Goal: Information Seeking & Learning: Find contact information

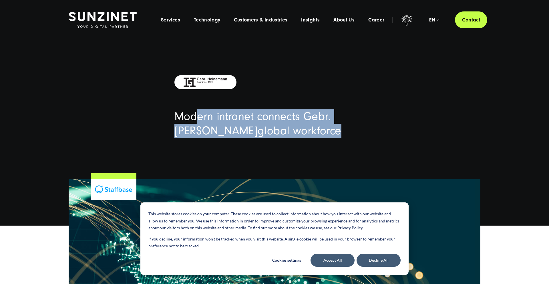
drag, startPoint x: 208, startPoint y: 117, endPoint x: 307, endPoint y: 131, distance: 99.1
click at [307, 131] on h1 "Modern intranet c onnects Gebr . Heinemann's global w orkforce" at bounding box center [274, 123] width 200 height 29
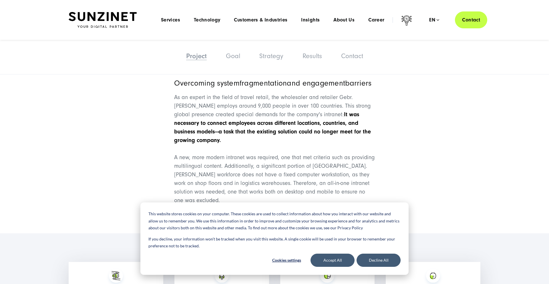
scroll to position [396, 0]
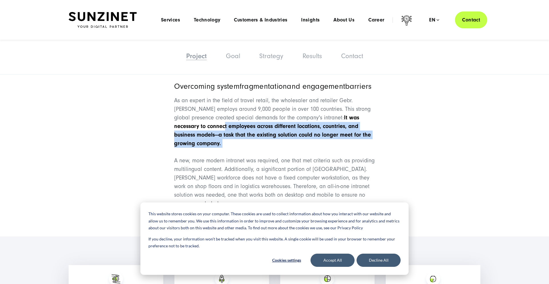
drag, startPoint x: 199, startPoint y: 137, endPoint x: 356, endPoint y: 156, distance: 157.8
click at [356, 148] on p "As an expert in the field of travel retail, the wholesaler and retailer Gebr. H…" at bounding box center [274, 121] width 200 height 51
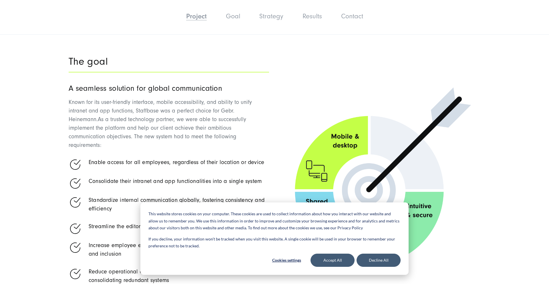
scroll to position [759, 0]
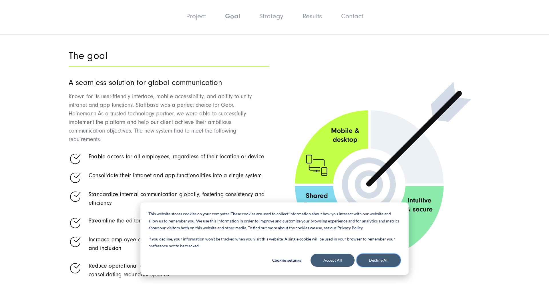
click at [365, 261] on button "Decline All" at bounding box center [379, 259] width 44 height 13
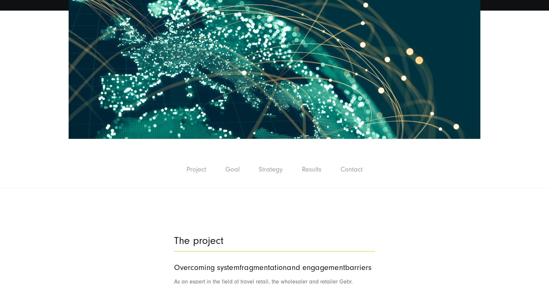
scroll to position [227, 0]
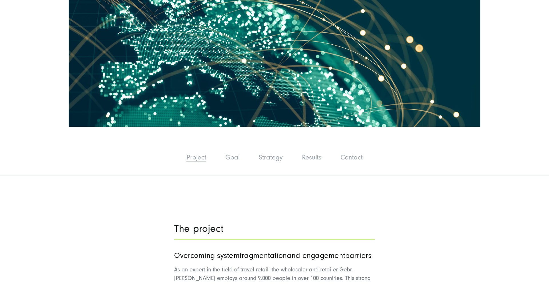
click at [200, 160] on link "Project" at bounding box center [196, 157] width 20 height 8
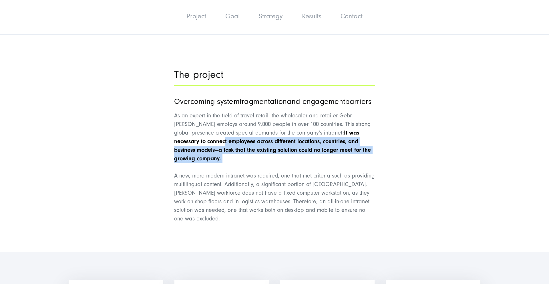
scroll to position [388, 0]
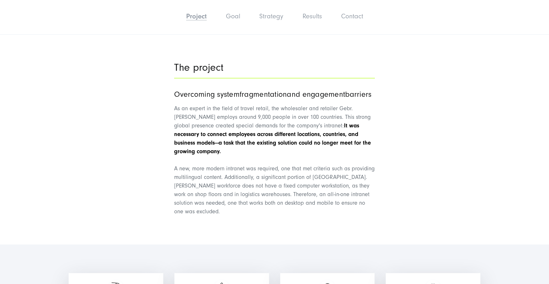
click at [253, 204] on span "A new, more modern intranet was required, one that met criteria such as providi…" at bounding box center [274, 189] width 200 height 49
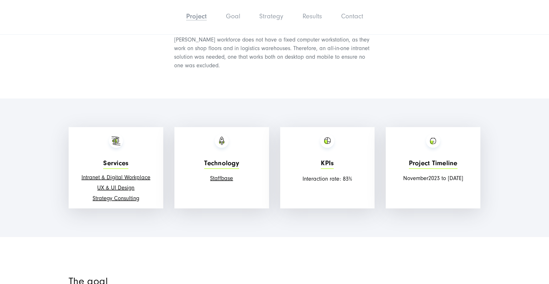
scroll to position [536, 0]
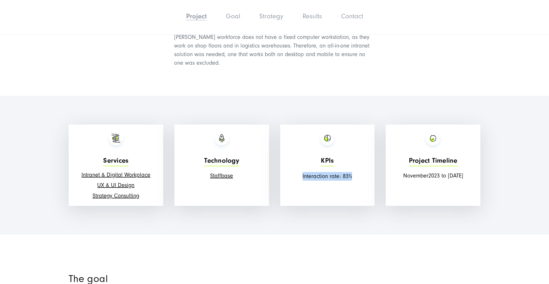
drag, startPoint x: 353, startPoint y: 188, endPoint x: 299, endPoint y: 186, distance: 54.1
click at [299, 180] on p "Interaction rate : 83%" at bounding box center [327, 176] width 89 height 9
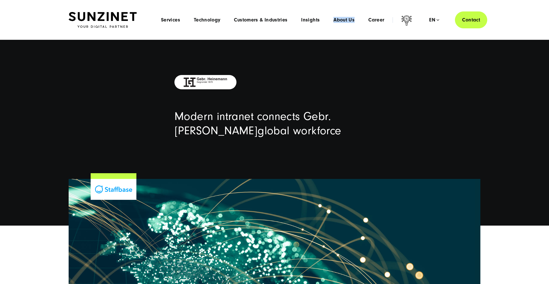
scroll to position [0, 0]
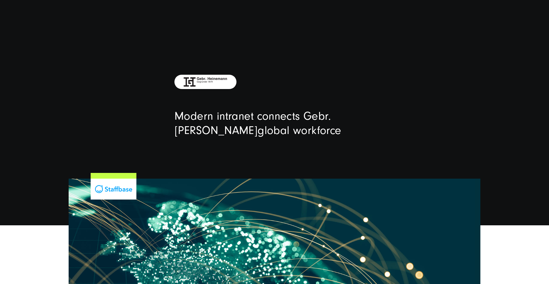
click at [148, 123] on div "Modern intranet c onnects Gebr . Heinemann's global w orkforce" at bounding box center [274, 123] width 549 height 56
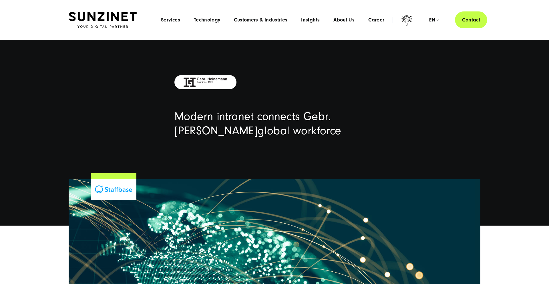
click at [337, 23] on div "Menu Services Menu Full Service Digital Agency We solve complex challenges and …" at bounding box center [320, 19] width 333 height 17
click at [337, 21] on span "About Us" at bounding box center [343, 20] width 21 height 6
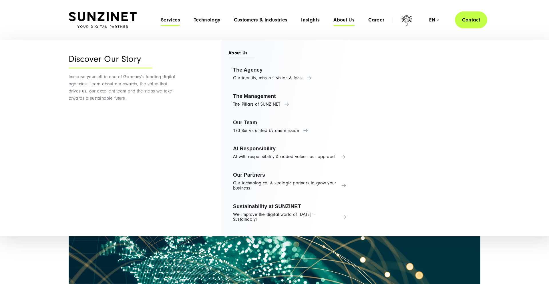
click at [171, 21] on span "Services" at bounding box center [170, 20] width 19 height 6
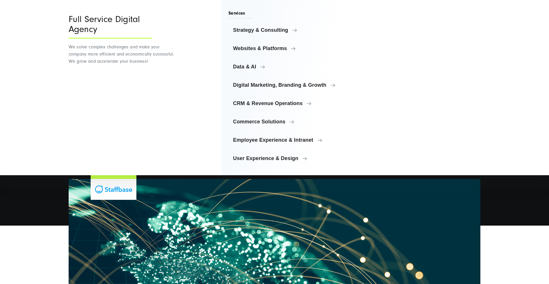
scroll to position [3, 0]
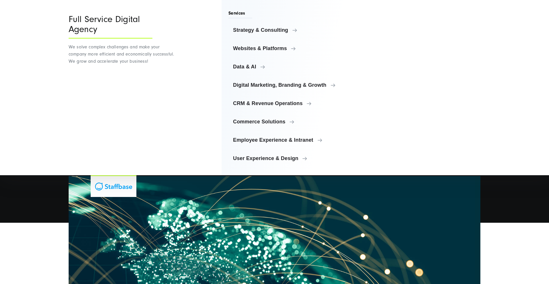
click at [183, 277] on img at bounding box center [275, 263] width 412 height 175
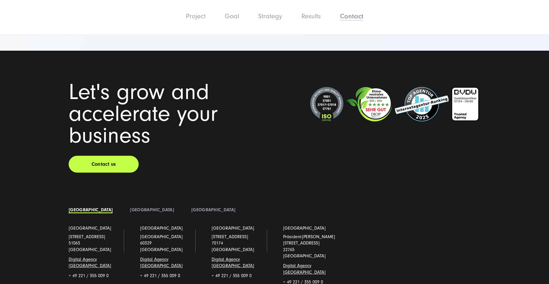
scroll to position [2504, 0]
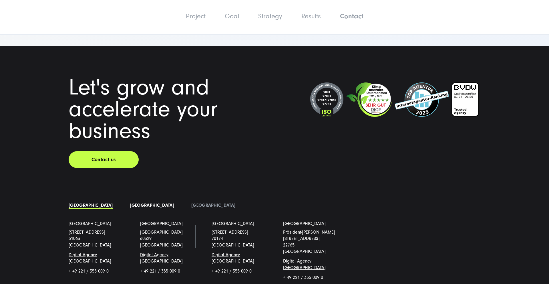
click at [130, 202] on link "[GEOGRAPHIC_DATA]" at bounding box center [152, 204] width 44 height 5
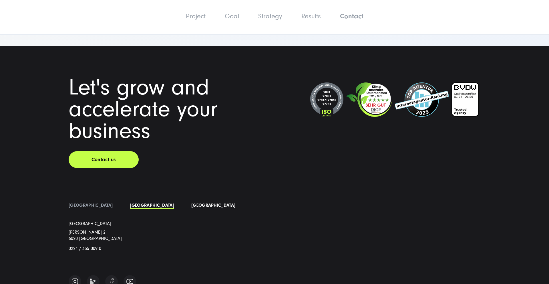
click at [191, 202] on link "[GEOGRAPHIC_DATA]" at bounding box center [213, 204] width 44 height 5
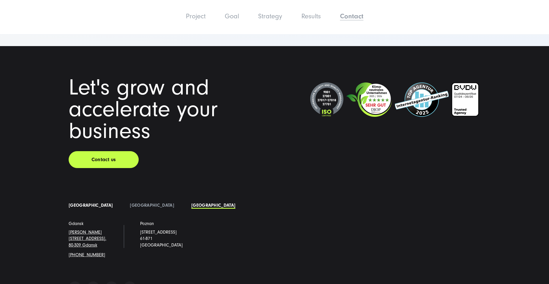
click at [80, 202] on link "[GEOGRAPHIC_DATA]" at bounding box center [91, 204] width 44 height 5
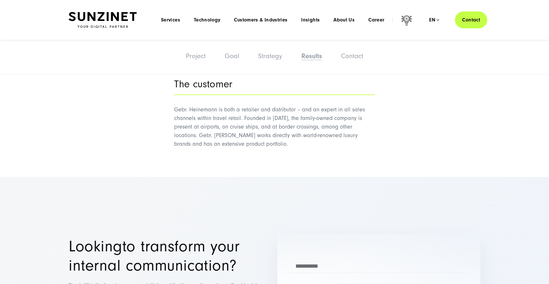
scroll to position [2094, 0]
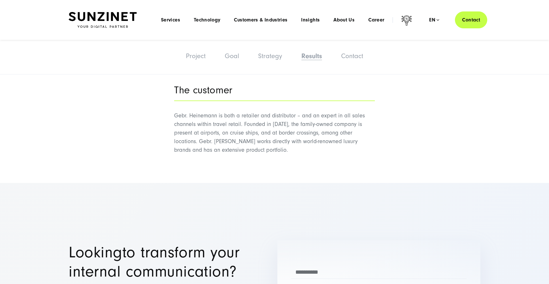
click at [333, 18] on li "About Us Menu Discover Our Story Immerse yourself in one of Germany's leading d…" at bounding box center [344, 20] width 35 height 6
click at [344, 20] on span "About Us" at bounding box center [343, 20] width 21 height 6
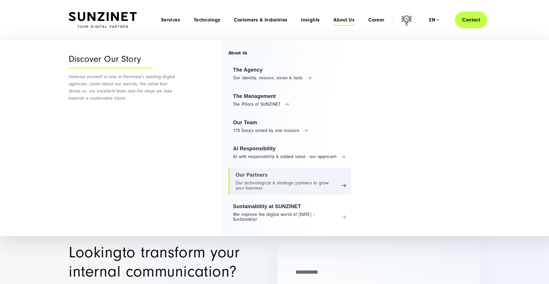
click at [261, 183] on link "Our Partners Our technological & strategic partners to grow your business" at bounding box center [289, 181] width 123 height 27
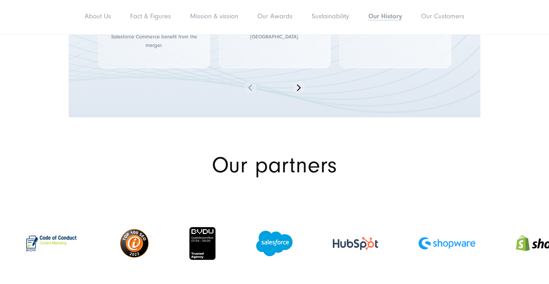
scroll to position [3063, 0]
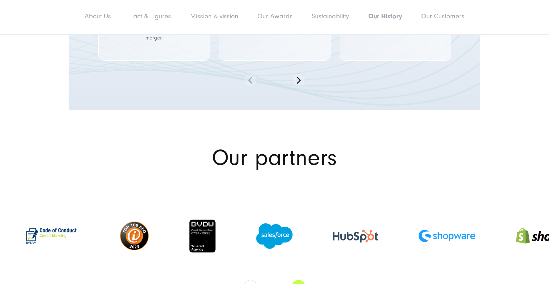
click at [295, 280] on button "Next" at bounding box center [299, 287] width 14 height 14
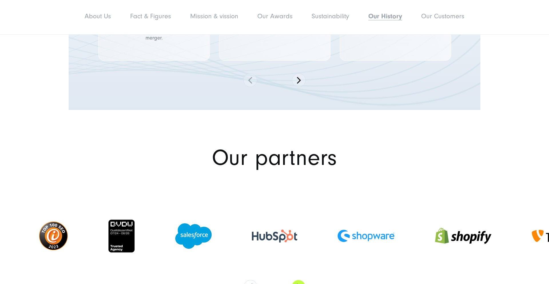
click at [296, 280] on button "Next" at bounding box center [299, 287] width 14 height 14
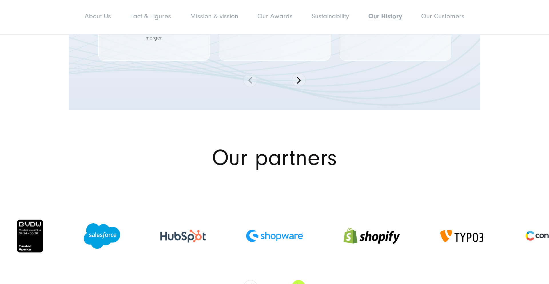
click at [296, 280] on button "Next" at bounding box center [299, 287] width 14 height 14
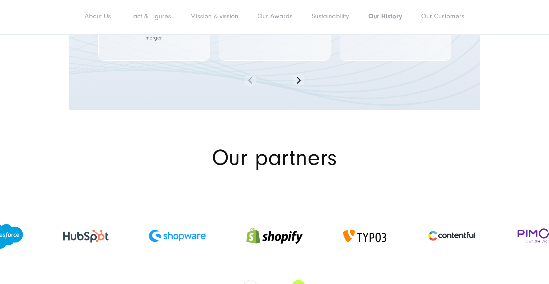
click at [296, 280] on button "Next" at bounding box center [299, 287] width 14 height 14
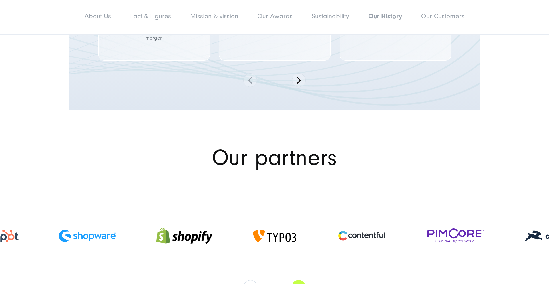
click at [296, 280] on button "Next" at bounding box center [299, 287] width 14 height 14
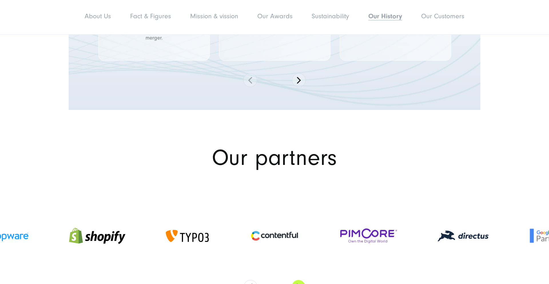
click at [296, 280] on button "Next" at bounding box center [299, 287] width 14 height 14
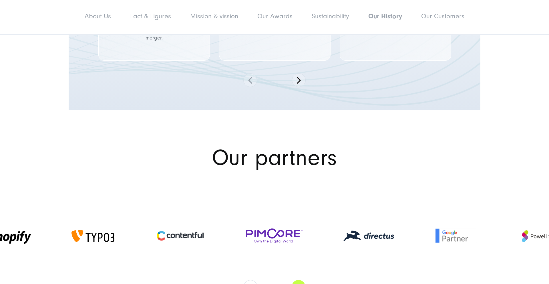
click at [296, 280] on button "Next" at bounding box center [299, 287] width 14 height 14
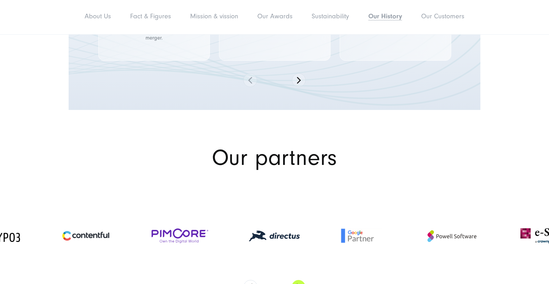
click at [296, 280] on button "Next" at bounding box center [299, 287] width 14 height 14
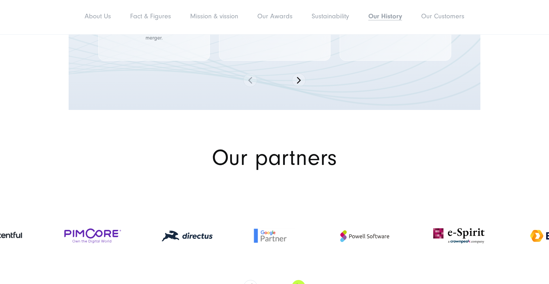
click at [296, 280] on button "Next" at bounding box center [299, 287] width 14 height 14
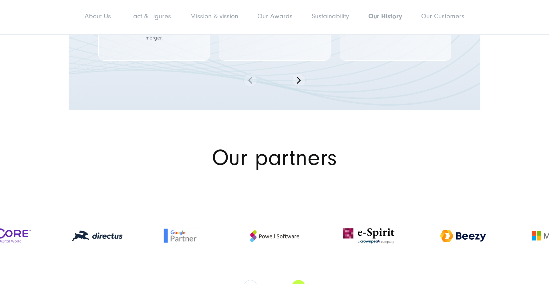
click at [296, 280] on button "Next" at bounding box center [299, 287] width 14 height 14
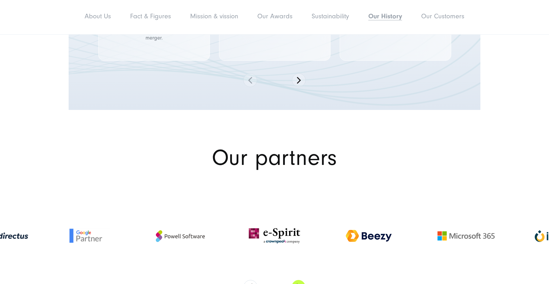
click at [296, 280] on button "Next" at bounding box center [299, 287] width 14 height 14
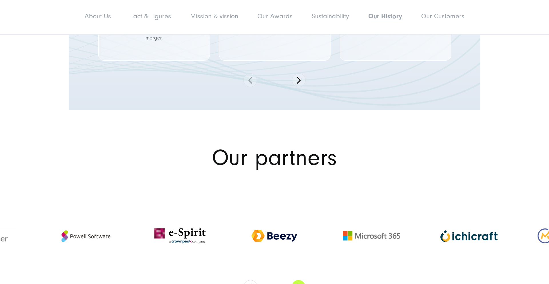
click at [296, 280] on button "Next" at bounding box center [299, 287] width 14 height 14
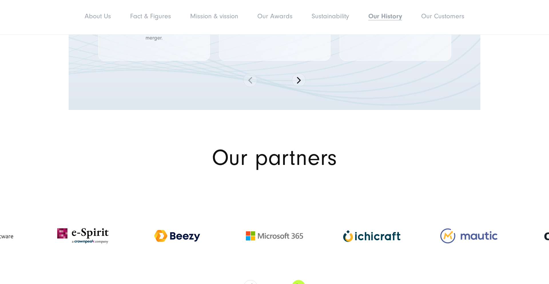
click at [296, 280] on button "Next" at bounding box center [299, 287] width 14 height 14
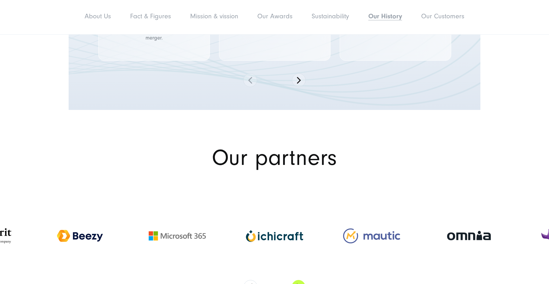
click at [296, 280] on button "Next" at bounding box center [299, 287] width 14 height 14
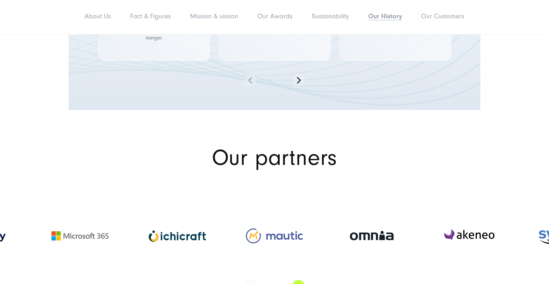
click at [296, 280] on button "Next" at bounding box center [299, 287] width 14 height 14
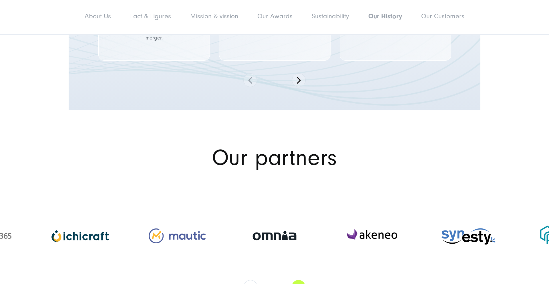
click at [296, 280] on button "Next" at bounding box center [299, 287] width 14 height 14
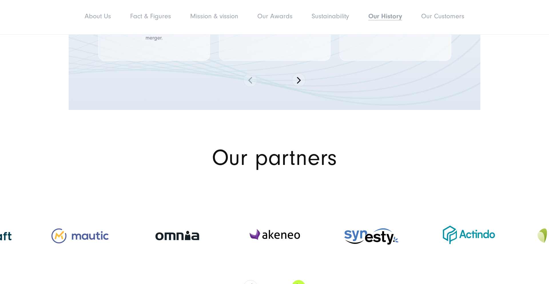
click at [296, 280] on button "Next" at bounding box center [299, 287] width 14 height 14
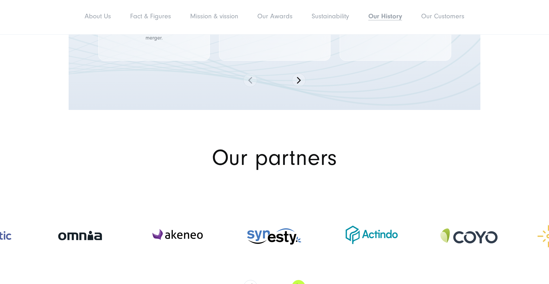
click at [296, 280] on button "Next" at bounding box center [299, 287] width 14 height 14
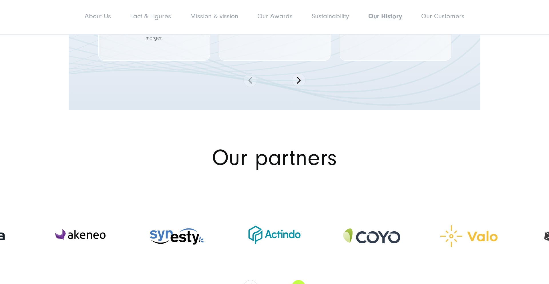
click at [296, 280] on button "Next" at bounding box center [299, 287] width 14 height 14
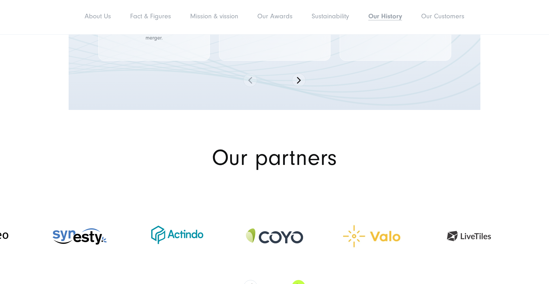
click at [296, 280] on button "Next" at bounding box center [299, 287] width 14 height 14
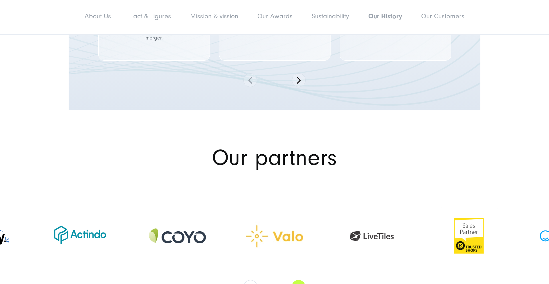
click at [296, 280] on button "Next" at bounding box center [299, 287] width 14 height 14
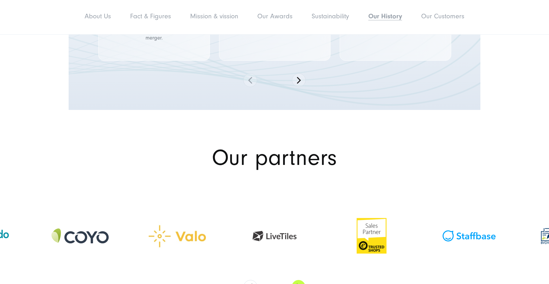
click at [296, 280] on button "Next" at bounding box center [299, 287] width 14 height 14
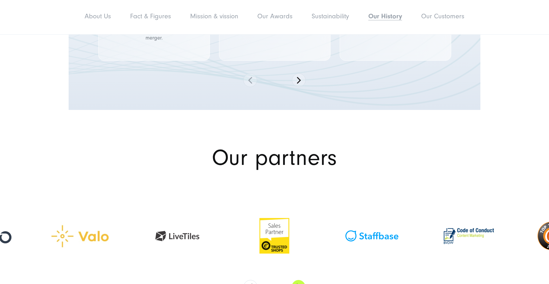
click at [296, 280] on button "Next" at bounding box center [299, 287] width 14 height 14
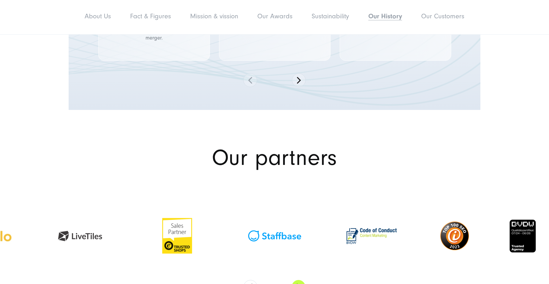
click at [296, 280] on button "Next" at bounding box center [299, 287] width 14 height 14
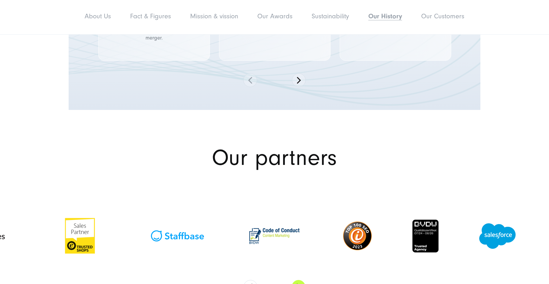
click at [296, 280] on button "Next" at bounding box center [299, 287] width 14 height 14
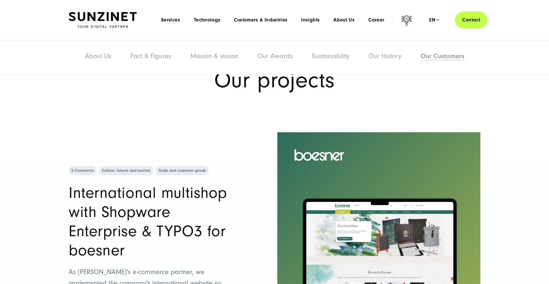
scroll to position [3338, 0]
click at [135, 183] on h2 "International multishop with Shopware Enterprise & TYPO3 for boesner" at bounding box center [151, 221] width 164 height 77
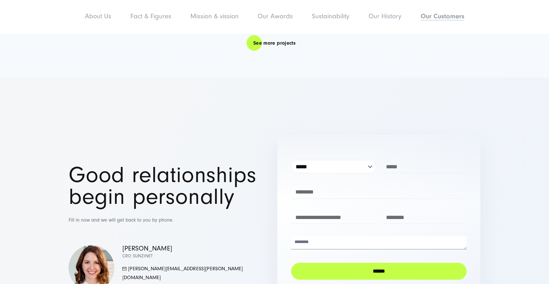
scroll to position [4505, 0]
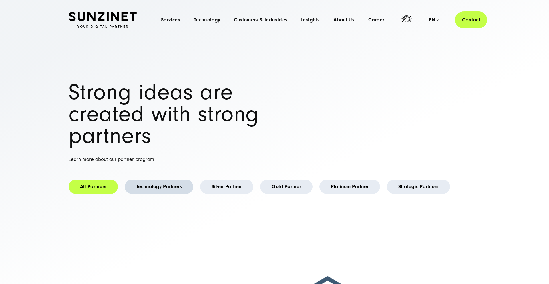
click at [165, 183] on link "Technology Partners" at bounding box center [159, 186] width 69 height 14
click at [165, 187] on link "Technology Partners" at bounding box center [159, 186] width 69 height 14
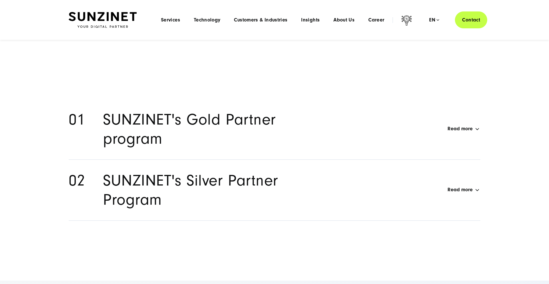
scroll to position [1771, 0]
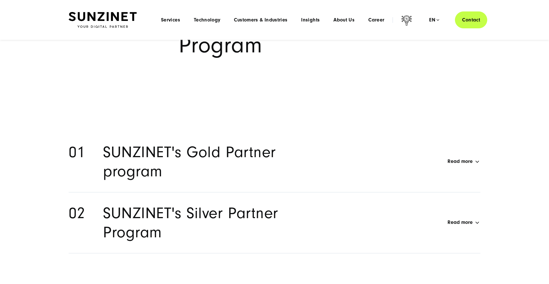
click at [224, 147] on h2 "SUNZINET's Gold Partner program" at bounding box center [216, 161] width 226 height 38
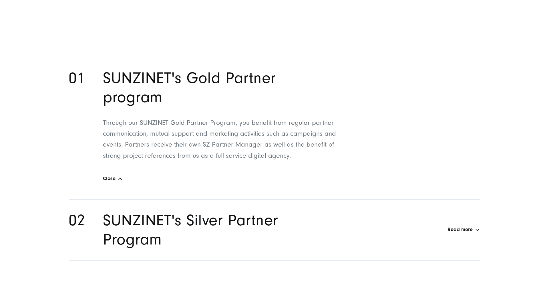
scroll to position [1849, 0]
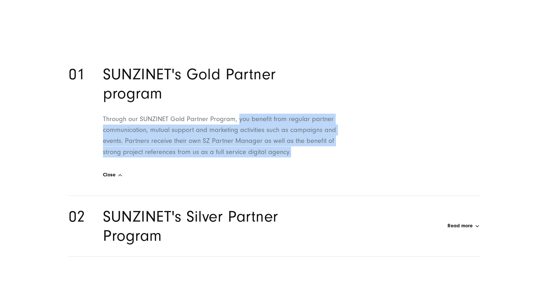
drag, startPoint x: 239, startPoint y: 109, endPoint x: 313, endPoint y: 141, distance: 80.5
click at [313, 141] on p "Through our SUNZINET Gold Partner Program, you benefit from regular partner com…" at bounding box center [220, 136] width 234 height 44
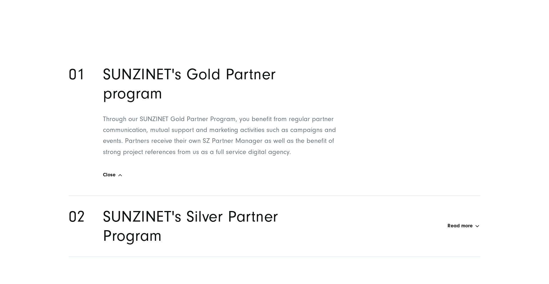
click at [242, 207] on h2 "SUNZINET's Silver Partner Program" at bounding box center [216, 226] width 226 height 38
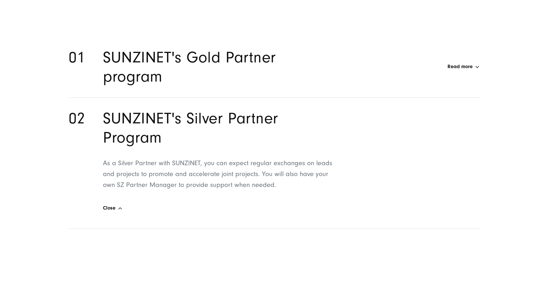
scroll to position [1867, 0]
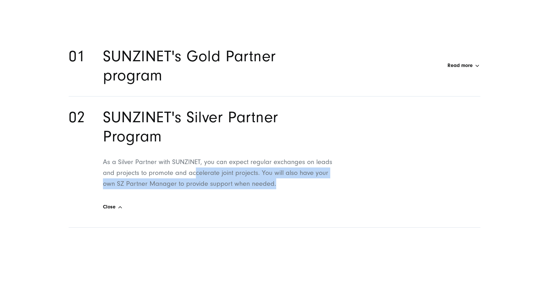
drag, startPoint x: 195, startPoint y: 161, endPoint x: 288, endPoint y: 174, distance: 93.8
click at [288, 174] on p "As a Silver Partner with SUNZINET, you can expect regular exchanges on leads an…" at bounding box center [220, 172] width 234 height 33
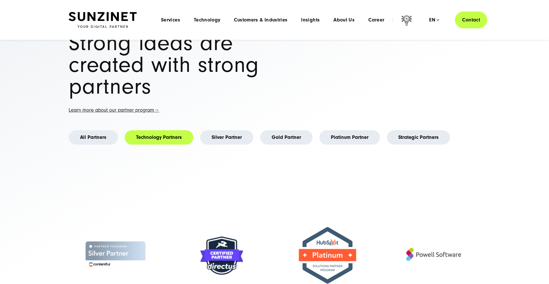
scroll to position [0, 0]
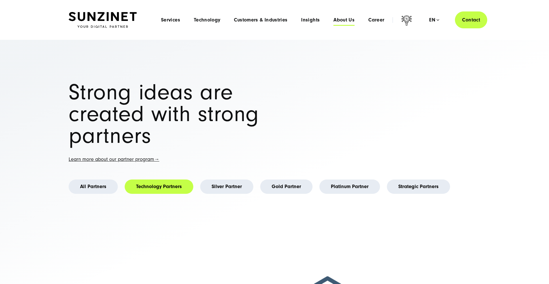
click at [338, 19] on span "About Us" at bounding box center [343, 20] width 21 height 6
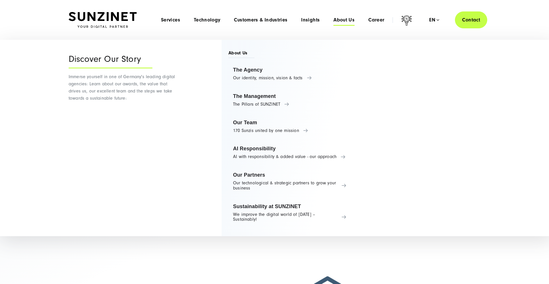
click at [193, 21] on li "Technology Menu Tailored Technology Solutions With our technology stack, we hav…" at bounding box center [207, 20] width 40 height 6
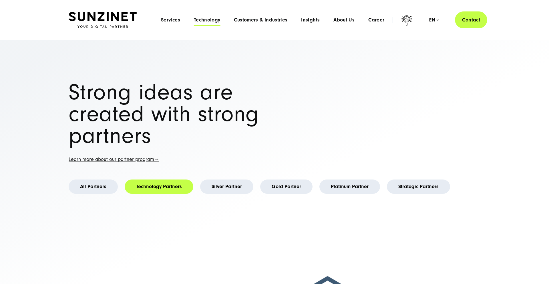
click at [200, 21] on span "Technology" at bounding box center [207, 20] width 27 height 6
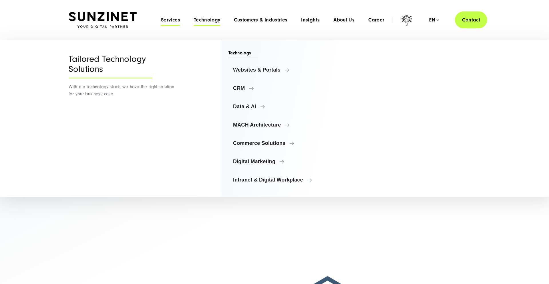
click at [176, 20] on span "Services" at bounding box center [170, 20] width 19 height 6
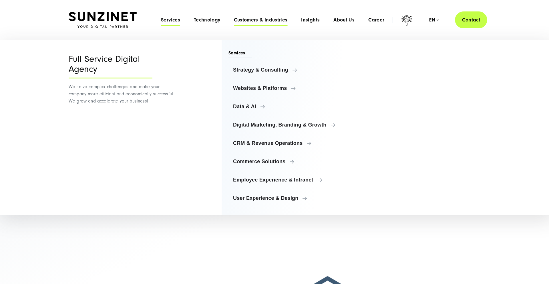
click at [268, 18] on span "Customers & Industries" at bounding box center [260, 20] width 53 height 6
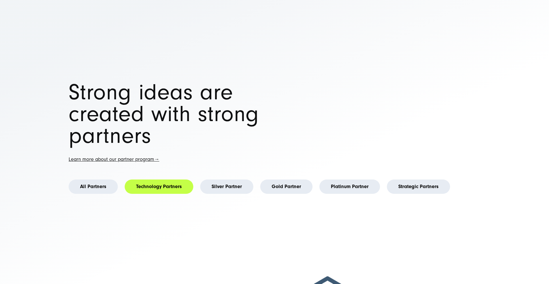
scroll to position [15, 0]
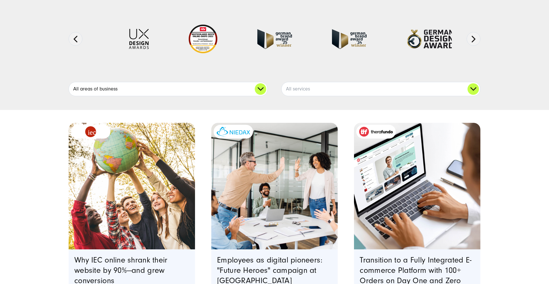
scroll to position [82, 0]
click at [200, 82] on link "All areas of business" at bounding box center [168, 89] width 198 height 14
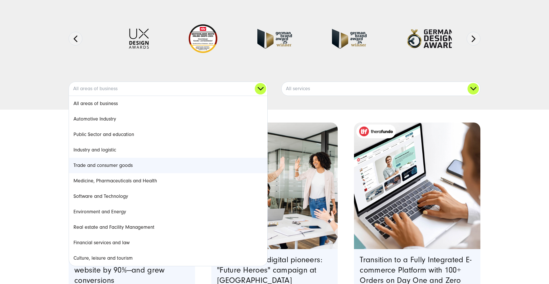
click at [142, 166] on link "Trade and consumer goods" at bounding box center [168, 165] width 198 height 15
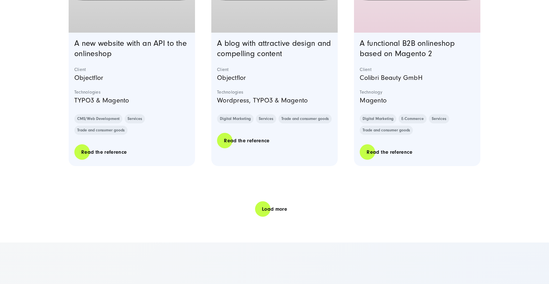
scroll to position [1196, 0]
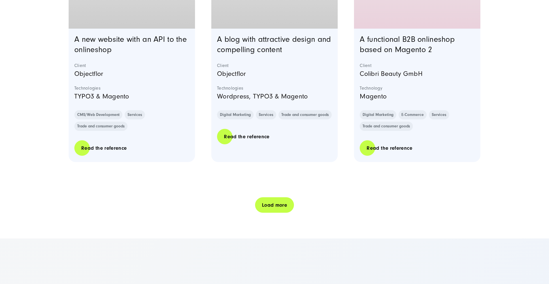
click at [278, 197] on link "Load more" at bounding box center [274, 205] width 39 height 16
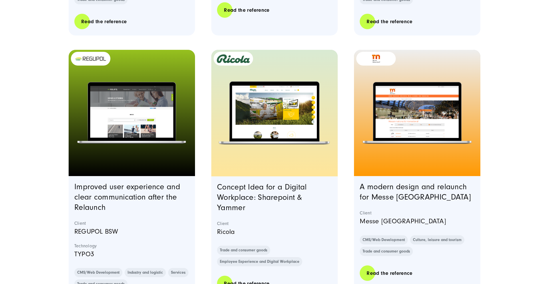
scroll to position [1330, 0]
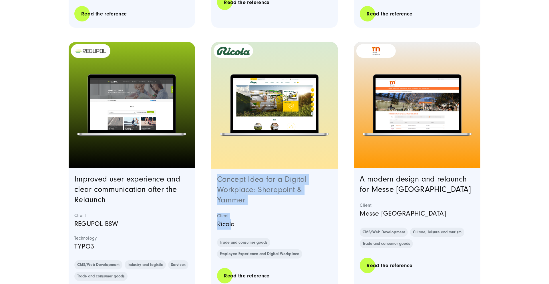
drag, startPoint x: 233, startPoint y: 183, endPoint x: 254, endPoint y: 162, distance: 29.7
click at [217, 168] on div "Concept Idea for a Digital Workplace: Sharepoint & Yammer Client Ricola Trade a…" at bounding box center [274, 240] width 126 height 144
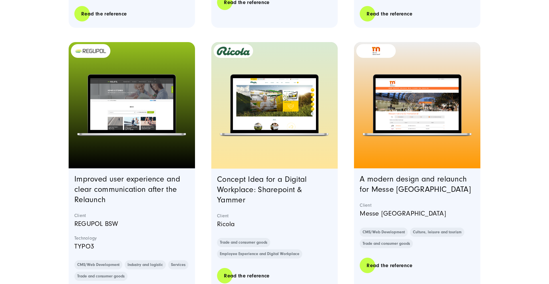
click at [287, 218] on p "Ricola" at bounding box center [274, 223] width 115 height 11
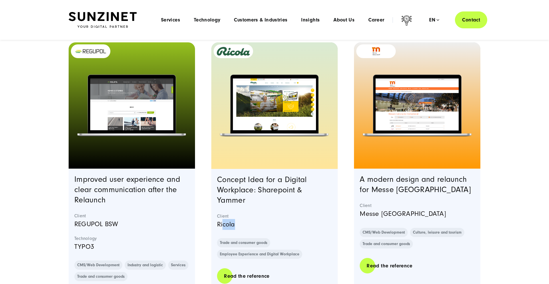
drag, startPoint x: 224, startPoint y: 181, endPoint x: 240, endPoint y: 171, distance: 19.4
click at [236, 219] on p "Ricola" at bounding box center [274, 224] width 115 height 11
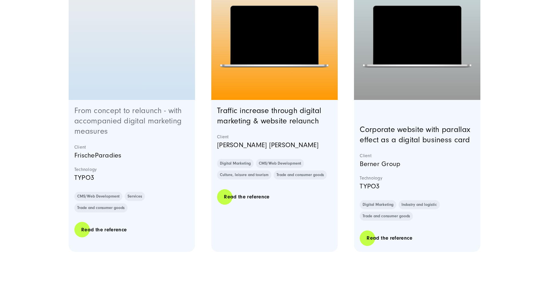
scroll to position [2282, 0]
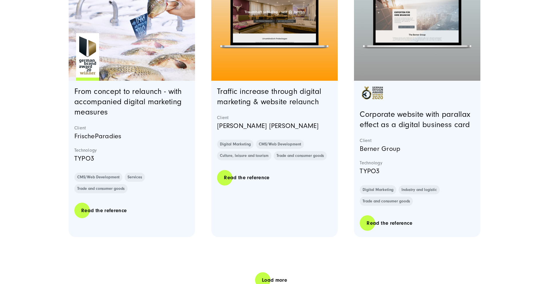
click at [255, 272] on div "Load more" at bounding box center [275, 280] width 412 height 16
click at [263, 272] on link "Load more" at bounding box center [274, 280] width 39 height 16
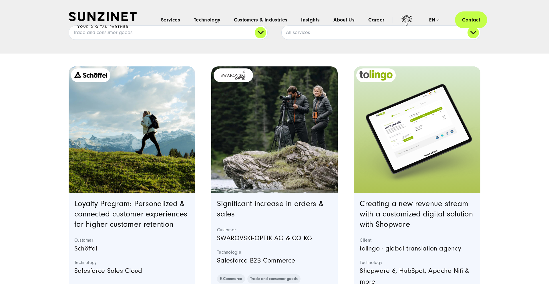
scroll to position [0, 0]
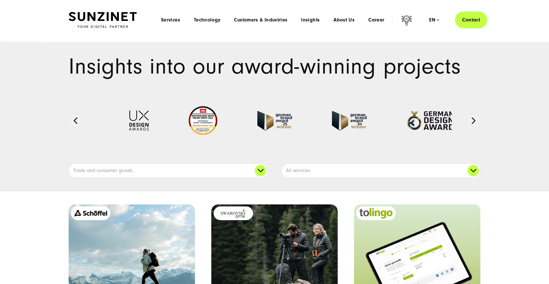
click at [126, 15] on img at bounding box center [103, 20] width 68 height 16
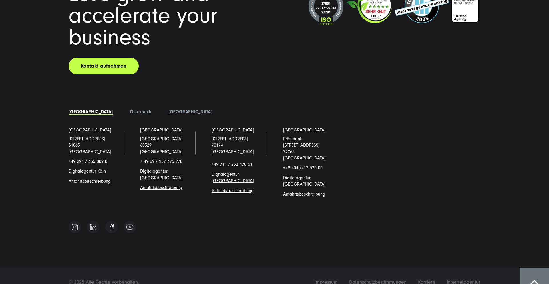
scroll to position [5071, 0]
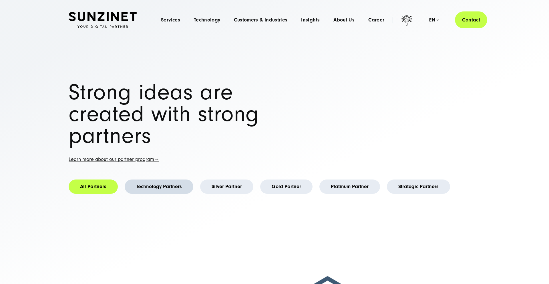
click at [176, 186] on link "Technology Partners" at bounding box center [159, 186] width 69 height 14
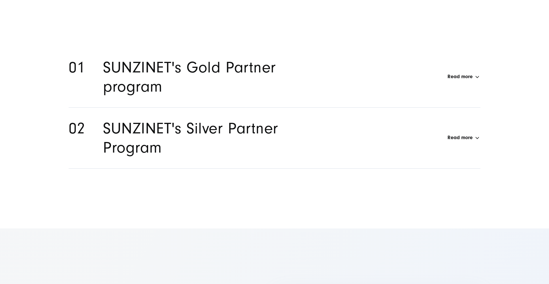
scroll to position [1871, 0]
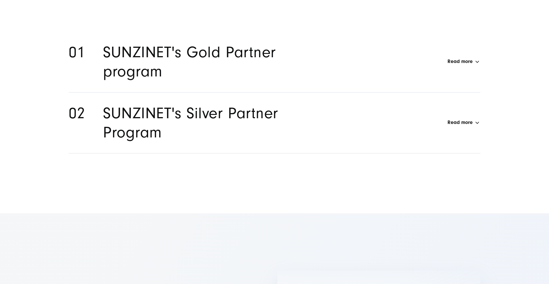
click at [198, 134] on li "SUNZINET's Silver Partner Program Read more As a Silver Partner with SUNZINET, …" at bounding box center [275, 122] width 412 height 61
click at [244, 115] on h2 "SUNZINET's Silver Partner Program" at bounding box center [216, 123] width 226 height 38
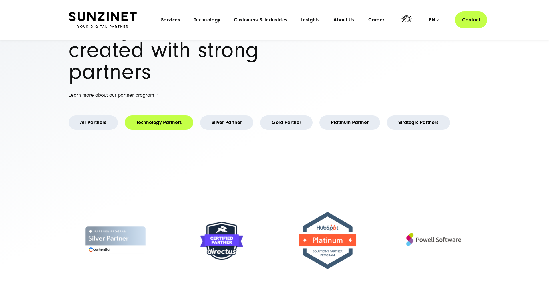
scroll to position [56, 0]
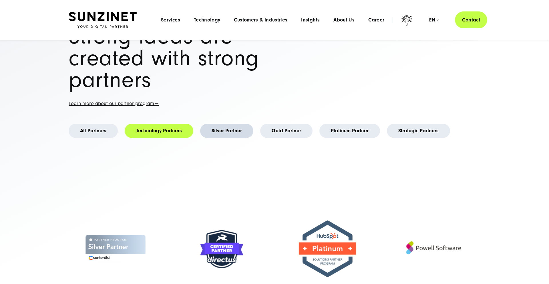
click at [220, 132] on link "Silver Partner" at bounding box center [226, 131] width 53 height 14
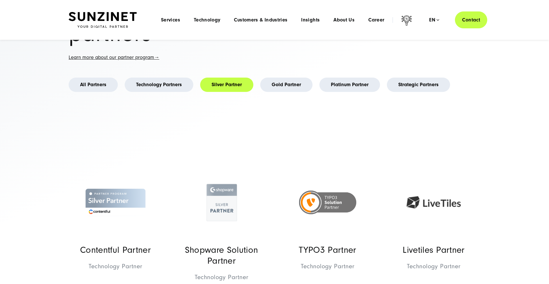
scroll to position [90, 0]
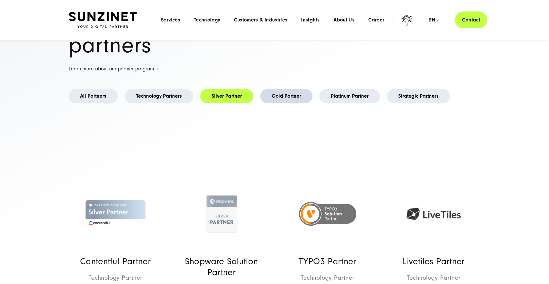
click at [285, 89] on link "Gold Partner" at bounding box center [286, 96] width 52 height 14
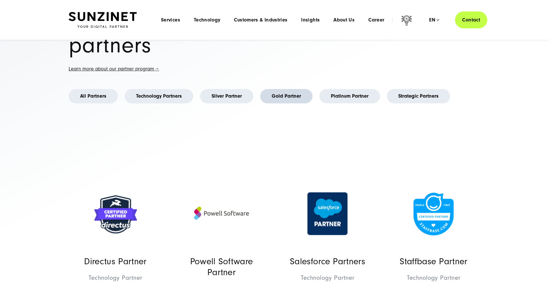
click at [285, 95] on link "Gold Partner" at bounding box center [286, 96] width 52 height 14
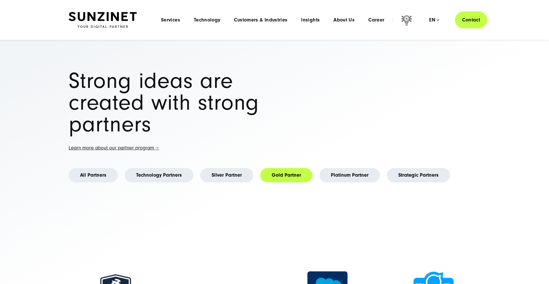
scroll to position [0, 0]
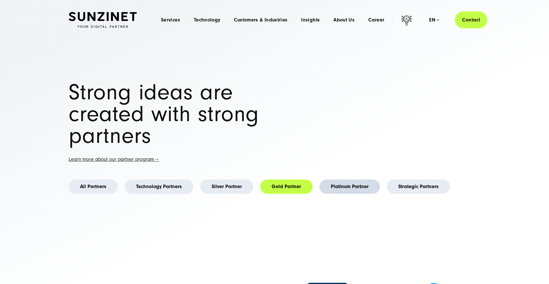
click at [341, 192] on link "Platinum Partner" at bounding box center [349, 186] width 61 height 14
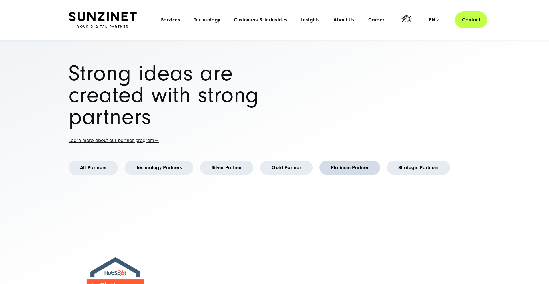
scroll to position [15, 0]
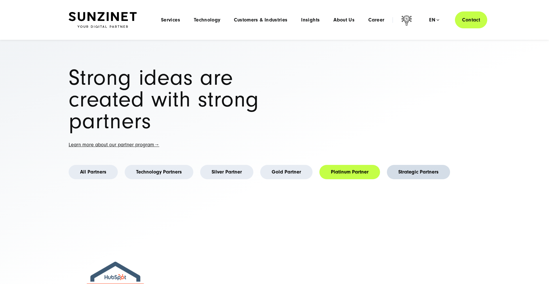
click at [399, 170] on link "Strategic Partners" at bounding box center [418, 172] width 63 height 14
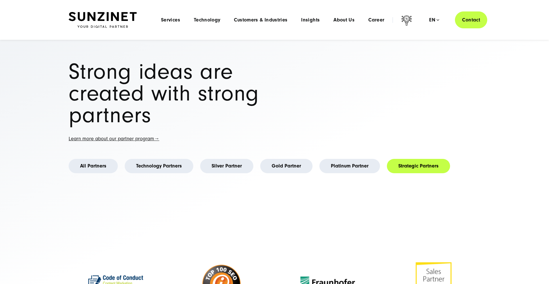
scroll to position [0, 0]
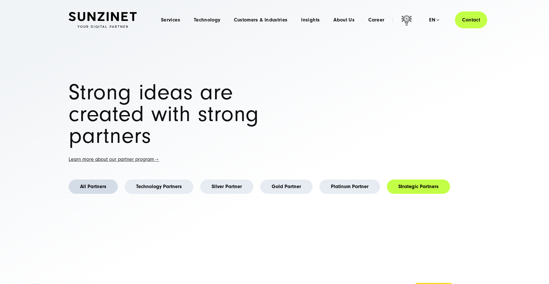
click at [100, 188] on link "All Partners" at bounding box center [93, 186] width 49 height 14
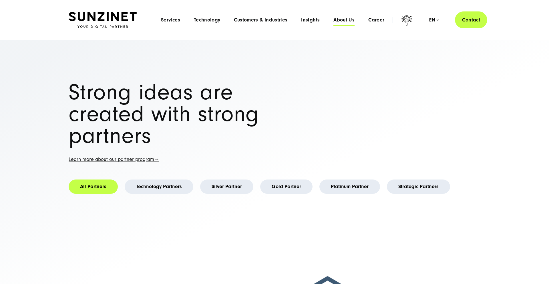
click at [347, 21] on span "About Us" at bounding box center [343, 20] width 21 height 6
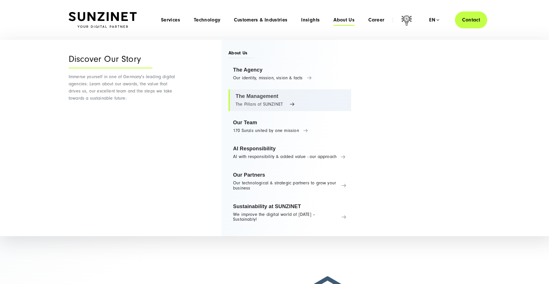
click at [256, 98] on link "The Management The Pillars of SUNZINET" at bounding box center [289, 100] width 123 height 22
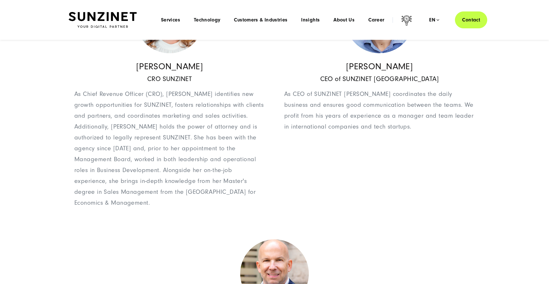
scroll to position [602, 0]
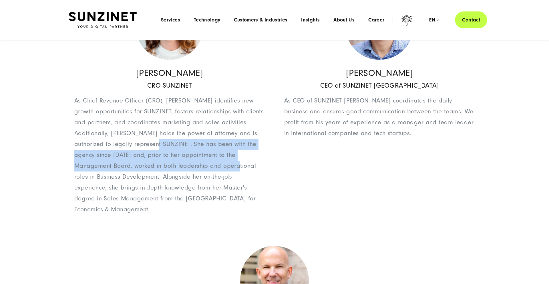
drag, startPoint x: 169, startPoint y: 145, endPoint x: 223, endPoint y: 164, distance: 57.0
click at [221, 162] on p "As Chief Revenue Officer (CRO), Simona identifies new growth opportunities for …" at bounding box center [169, 155] width 190 height 120
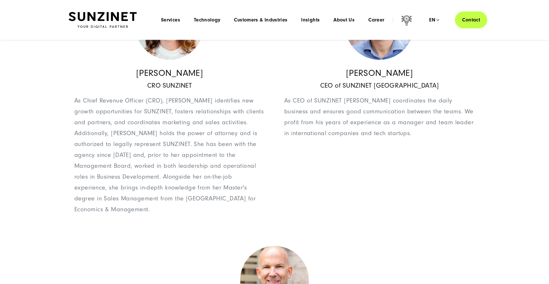
click at [224, 165] on p "As Chief Revenue Officer (CRO), Simona identifies new growth opportunities for …" at bounding box center [169, 155] width 190 height 120
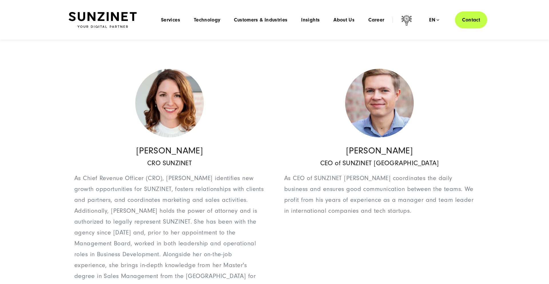
scroll to position [518, 0]
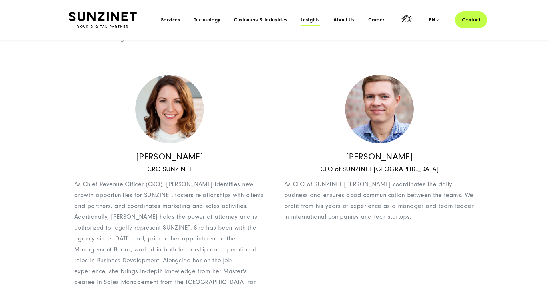
click at [304, 19] on span "Insights" at bounding box center [310, 20] width 19 height 6
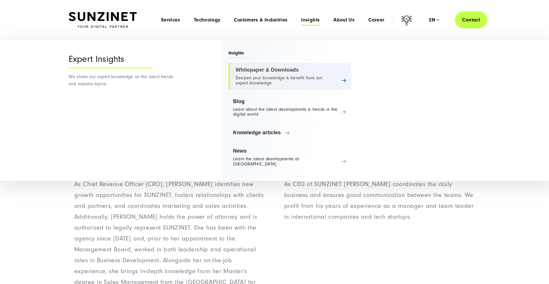
click at [281, 79] on link "Whitepaper & Downloads Deepen your knowledge & benefit from our expert knowledge" at bounding box center [289, 76] width 123 height 27
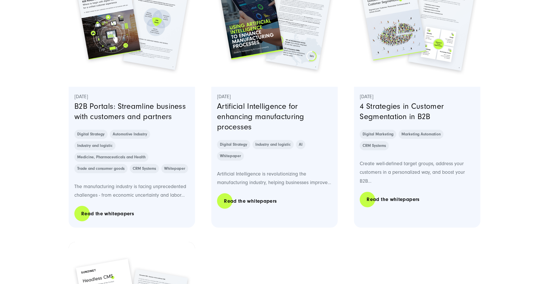
scroll to position [544, 0]
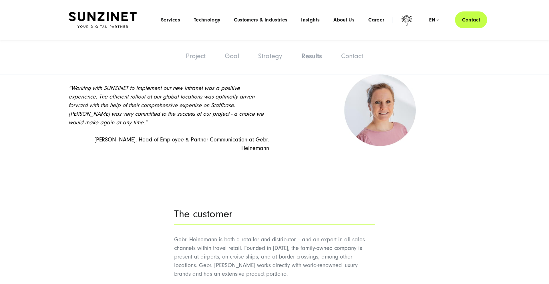
scroll to position [1930, 0]
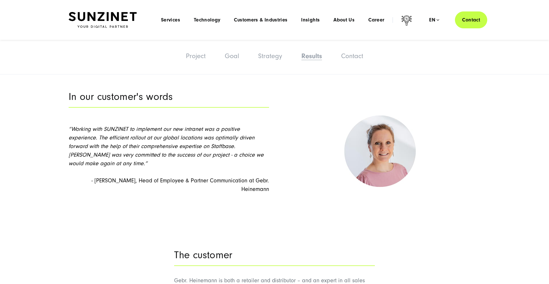
click at [92, 177] on span "- [PERSON_NAME], Head of Employee & Partner Communication at Gebr. Heinemann" at bounding box center [181, 184] width 178 height 15
drag, startPoint x: 79, startPoint y: 164, endPoint x: 107, endPoint y: 165, distance: 28.0
click at [107, 177] on span "- [PERSON_NAME], Head of Employee & Partner Communication at Gebr. Heinemann" at bounding box center [181, 184] width 178 height 15
copy span "[PERSON_NAME]"
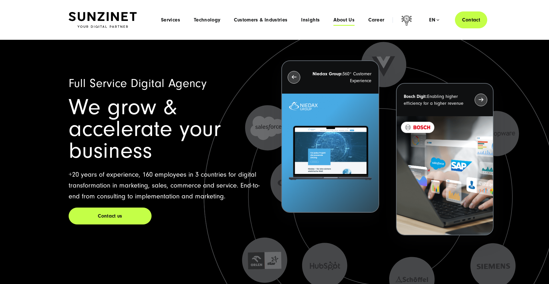
click at [349, 19] on span "About Us" at bounding box center [343, 20] width 21 height 6
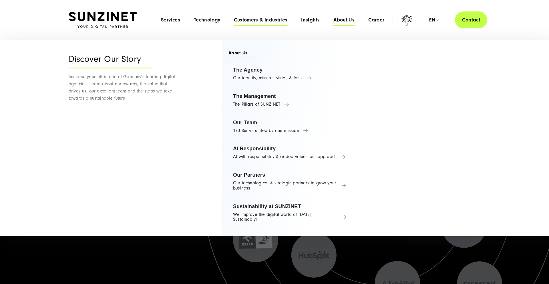
click at [263, 21] on span "Customers & Industries" at bounding box center [260, 20] width 53 height 6
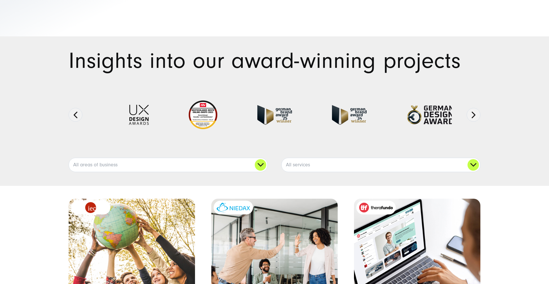
scroll to position [6, 0]
click at [204, 165] on link "All areas of business" at bounding box center [168, 165] width 198 height 14
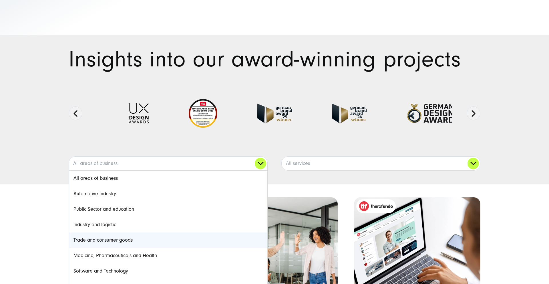
click at [126, 239] on link "Trade and consumer goods" at bounding box center [168, 239] width 198 height 15
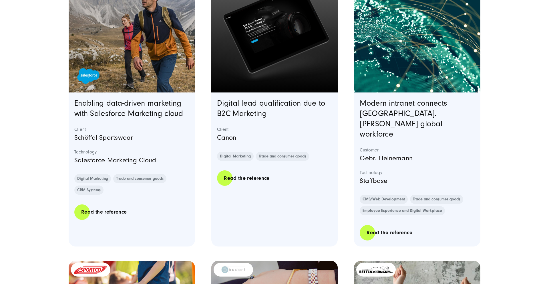
scroll to position [537, 0]
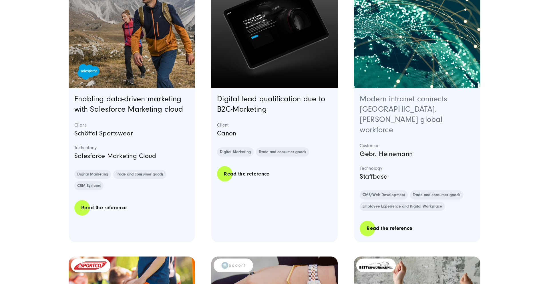
click at [442, 103] on link "Modern intranet connects [GEOGRAPHIC_DATA]. [PERSON_NAME] global workforce" at bounding box center [404, 114] width 88 height 40
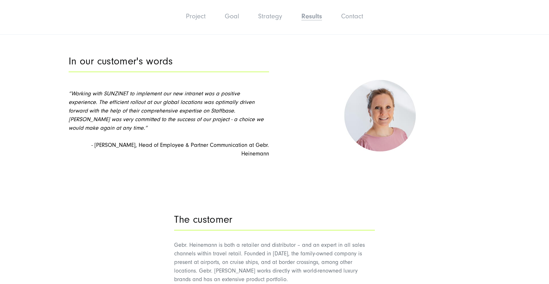
scroll to position [1970, 0]
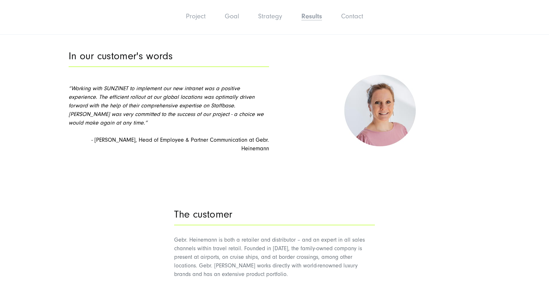
drag, startPoint x: 82, startPoint y: 125, endPoint x: 78, endPoint y: 125, distance: 4.3
click at [92, 137] on span "- [PERSON_NAME], Head of Employee & Partner Communication at Gebr. Heinemann" at bounding box center [181, 144] width 178 height 15
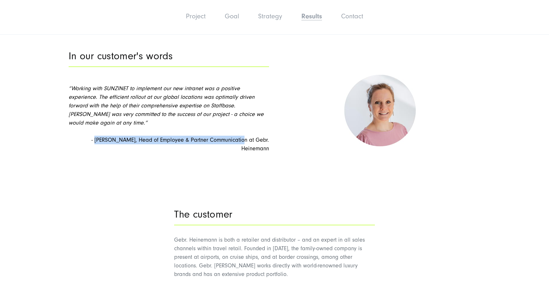
drag, startPoint x: 79, startPoint y: 124, endPoint x: 217, endPoint y: 124, distance: 138.1
click at [217, 137] on span "- [PERSON_NAME], Head of Employee & Partner Communication at Gebr. Heinemann" at bounding box center [181, 144] width 178 height 15
copy span "[PERSON_NAME], Head of Employee & Partner Communication"
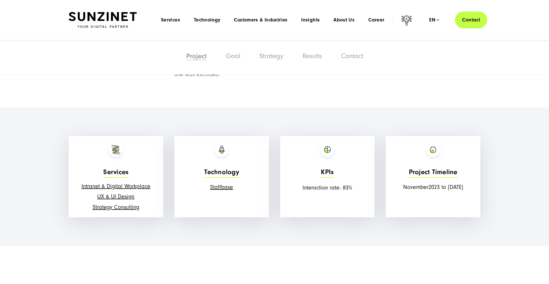
scroll to position [516, 0]
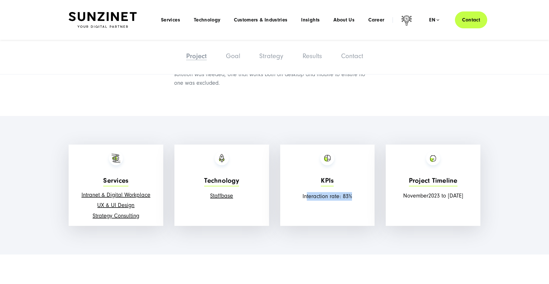
drag, startPoint x: 307, startPoint y: 208, endPoint x: 353, endPoint y: 210, distance: 46.1
click at [353, 200] on p "Interaction rate : 83%" at bounding box center [327, 196] width 89 height 9
click at [307, 199] on span "Interaction rate" at bounding box center [321, 196] width 37 height 6
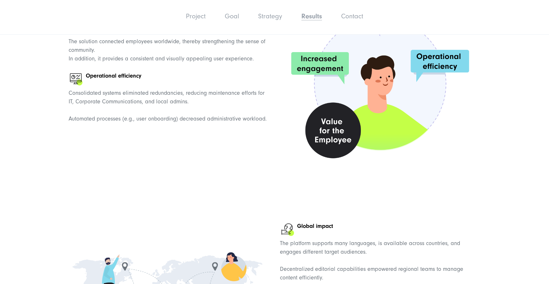
scroll to position [1610, 0]
